Goal: Manage account settings

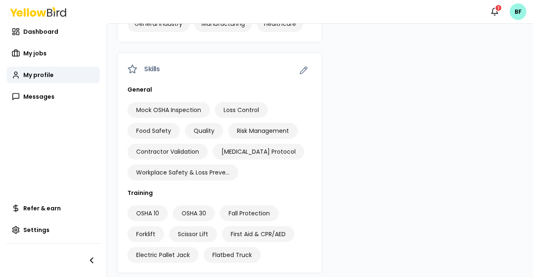
scroll to position [370, 0]
click at [300, 74] on icon "button" at bounding box center [303, 70] width 7 height 7
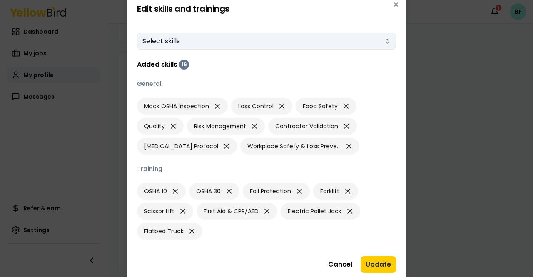
click at [218, 43] on button "Select skills" at bounding box center [266, 41] width 259 height 17
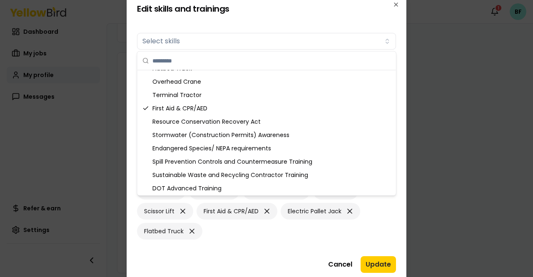
scroll to position [345, 0]
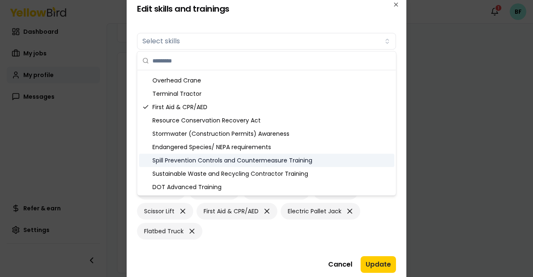
click at [245, 158] on div "Spill Prevention Controls and Countermeasure Training" at bounding box center [266, 160] width 255 height 13
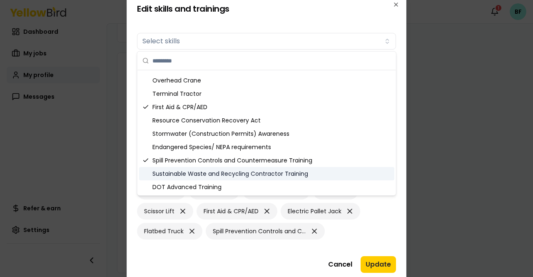
click at [396, 206] on div "Edit skills and trainings Skills Select skills Added skills 17 General Mock OSH…" at bounding box center [267, 138] width 280 height 289
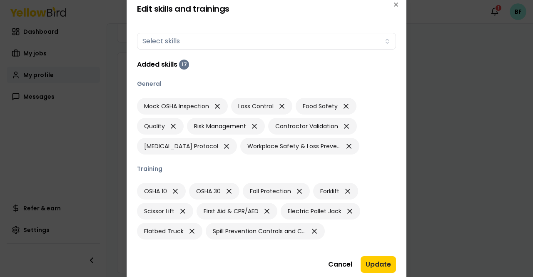
click at [330, 228] on div "OSHA 10 OSHA 30 Fall Protection Forklift Scissor Lift First Aid & CPR/AED Elect…" at bounding box center [266, 211] width 259 height 57
drag, startPoint x: 529, startPoint y: 177, endPoint x: 445, endPoint y: 167, distance: 83.9
click at [528, 188] on div at bounding box center [266, 138] width 533 height 277
click at [373, 265] on button "Update" at bounding box center [378, 264] width 35 height 17
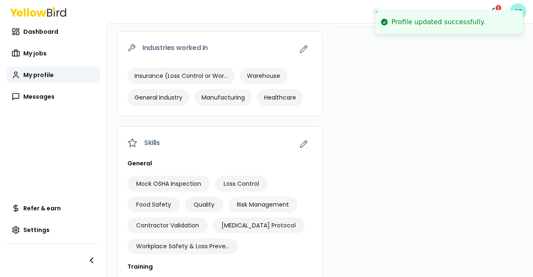
scroll to position [245, 0]
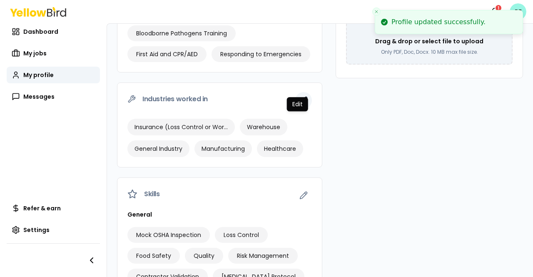
click at [300, 105] on icon "button" at bounding box center [304, 100] width 8 height 8
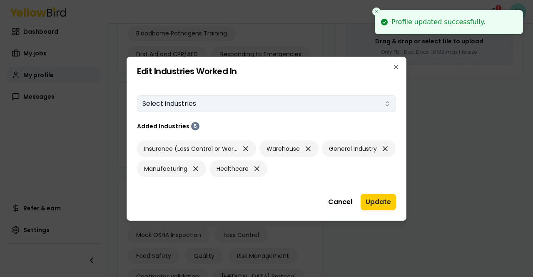
click at [235, 103] on button "Select industries" at bounding box center [266, 103] width 259 height 17
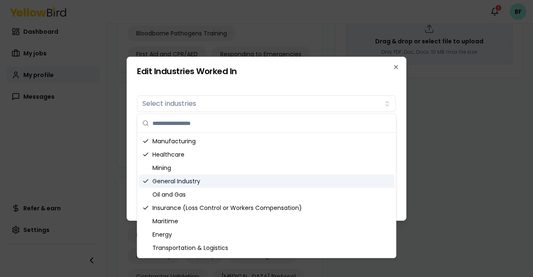
scroll to position [25, 0]
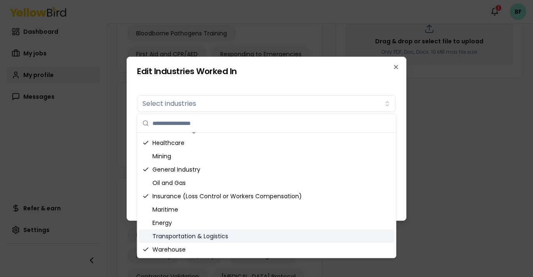
click at [215, 235] on div "Transportation & Logistics" at bounding box center [266, 236] width 255 height 13
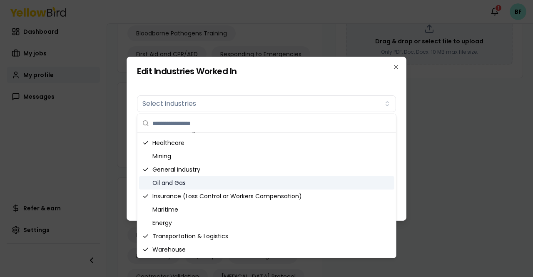
scroll to position [0, 0]
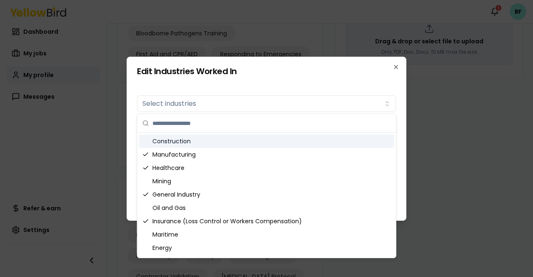
click at [403, 124] on div "Edit Industries Worked In Industries worked in Select industries Added Industri…" at bounding box center [267, 139] width 280 height 164
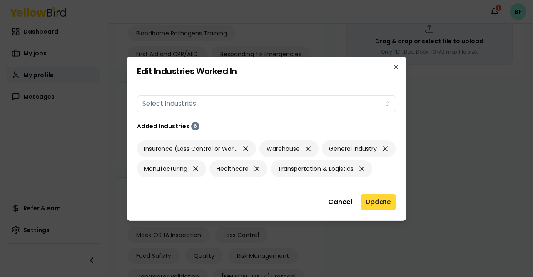
click at [378, 205] on button "Update" at bounding box center [378, 202] width 35 height 17
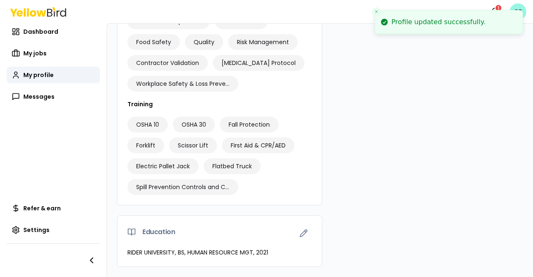
scroll to position [496, 0]
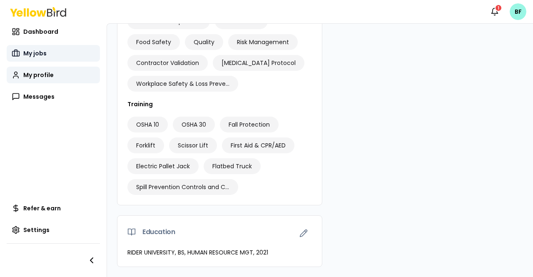
click at [43, 55] on span "My jobs" at bounding box center [34, 53] width 23 height 8
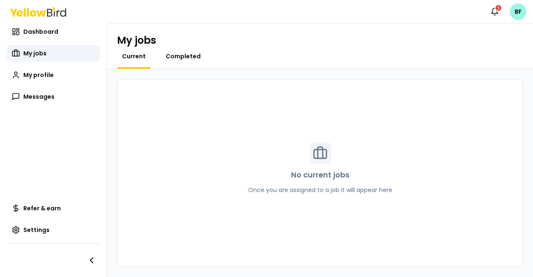
click at [189, 59] on span "Completed" at bounding box center [183, 56] width 35 height 8
click at [135, 58] on span "Current" at bounding box center [134, 56] width 24 height 8
drag, startPoint x: 31, startPoint y: 31, endPoint x: 39, endPoint y: 30, distance: 8.0
click at [32, 31] on span "Dashboard" at bounding box center [40, 32] width 35 height 8
